Goal: Information Seeking & Learning: Learn about a topic

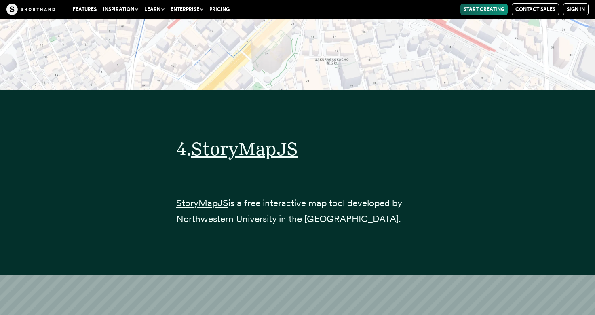
scroll to position [8469, 0]
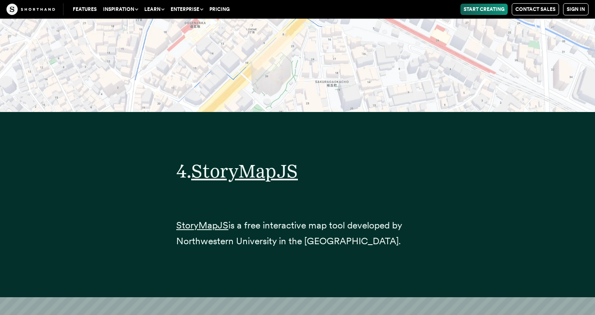
click at [134, 10] on button "Inspiration" at bounding box center [120, 9] width 41 height 11
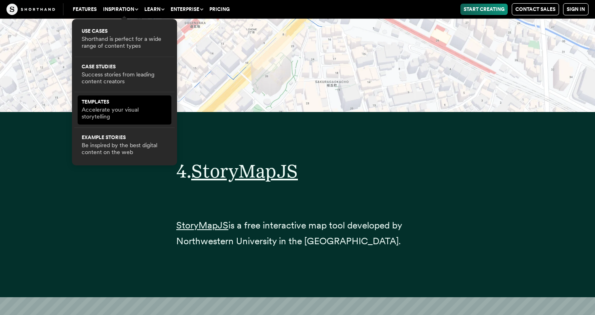
click at [116, 100] on link "Templates Accelerate your visual storytelling" at bounding box center [125, 109] width 86 height 21
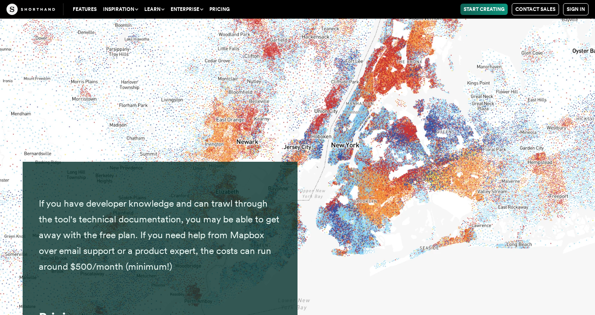
scroll to position [4278, 0]
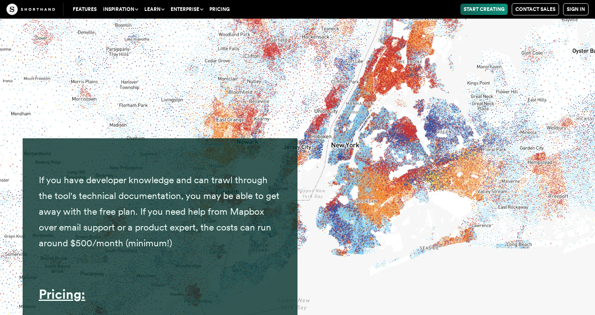
click at [411, 170] on img at bounding box center [297, 157] width 595 height 315
